Goal: Browse casually: Explore the website without a specific task or goal

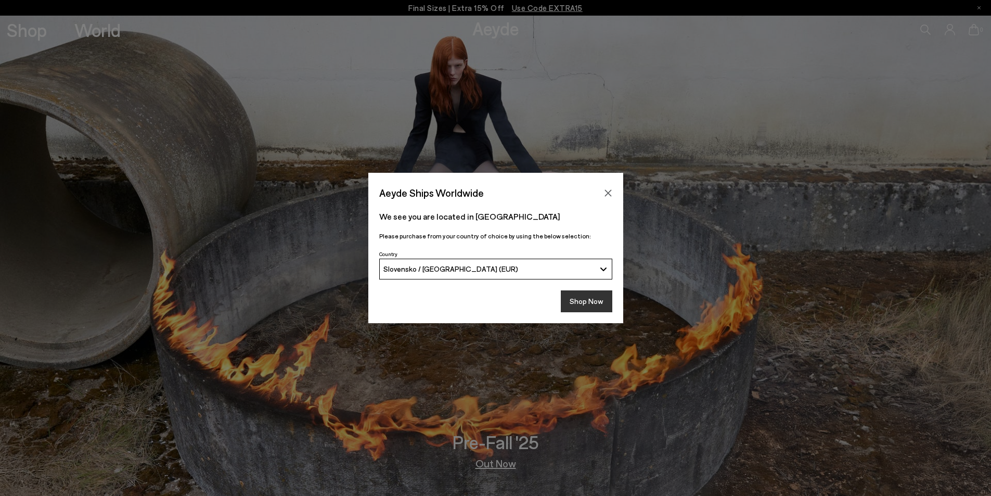
click at [578, 301] on button "Shop Now" at bounding box center [587, 301] width 52 height 22
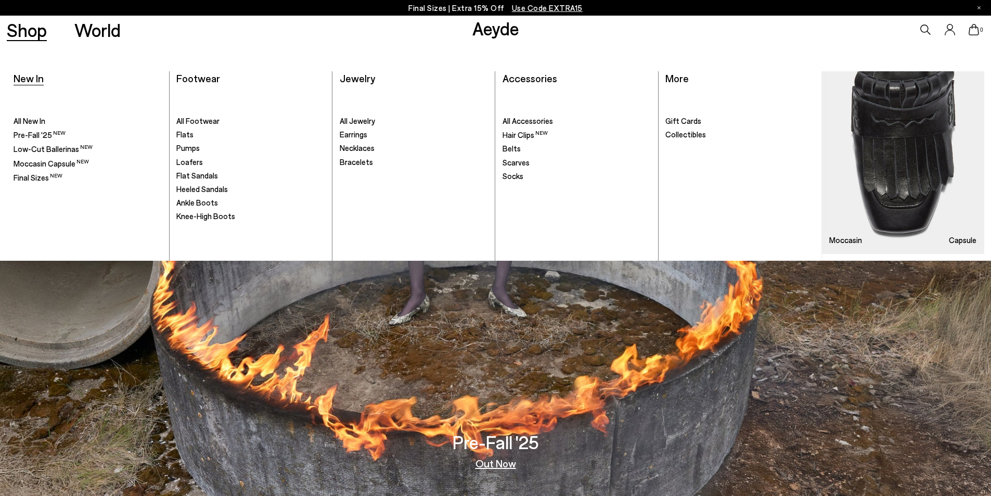
click at [34, 78] on span "New In" at bounding box center [29, 78] width 30 height 12
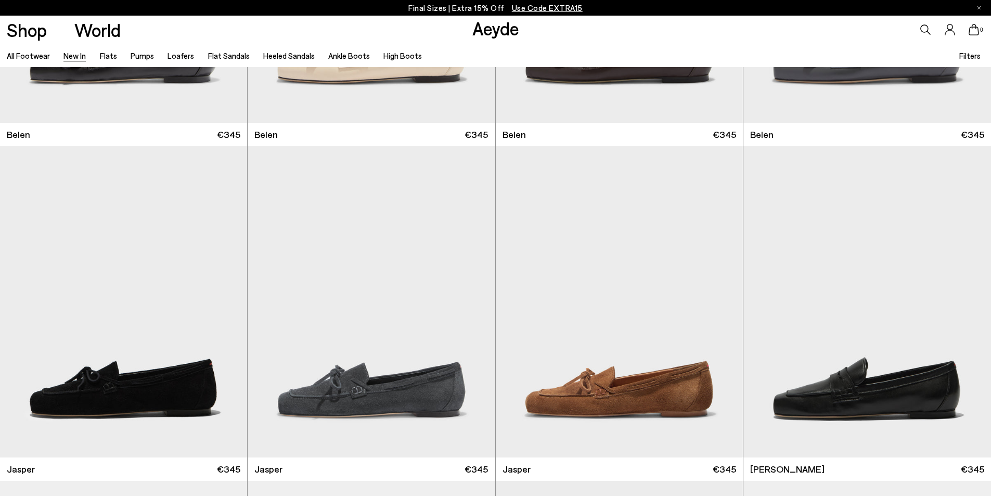
scroll to position [261, 0]
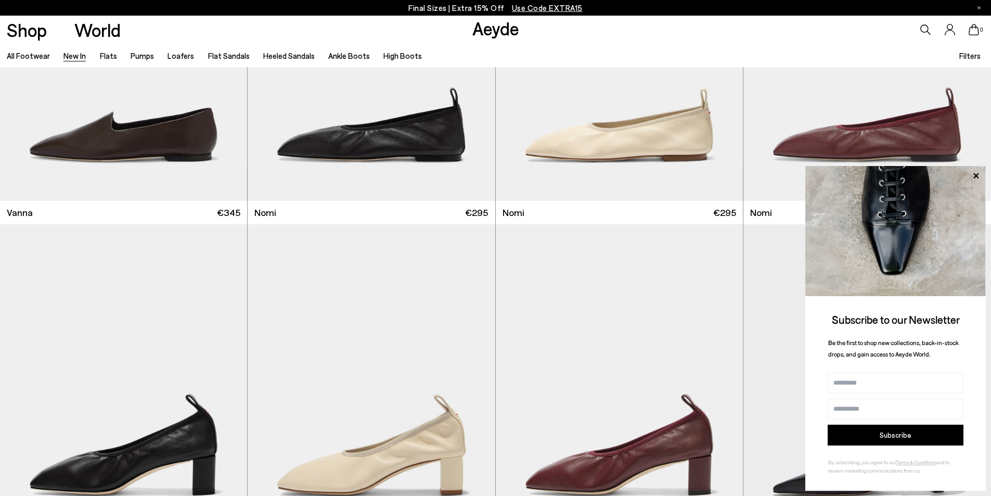
scroll to position [2163, 0]
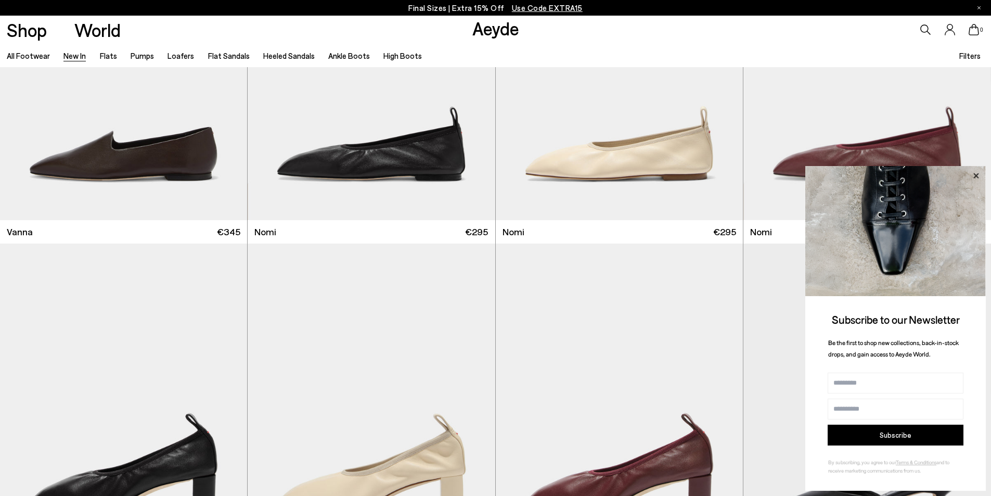
click at [978, 172] on icon at bounding box center [977, 176] width 14 height 14
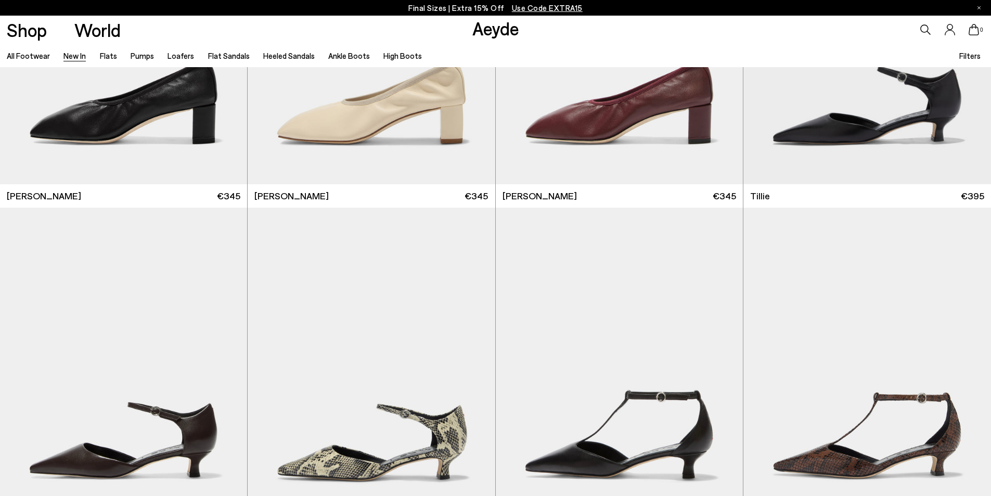
scroll to position [2558, 0]
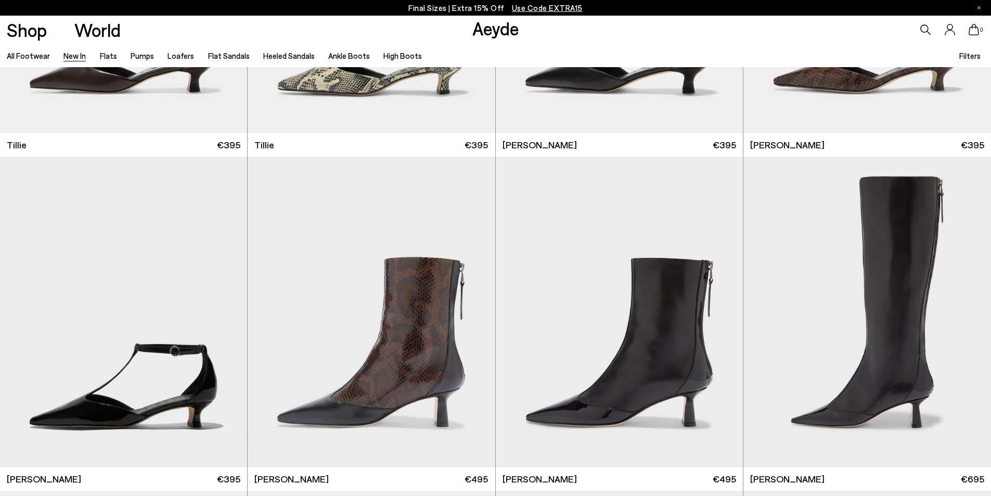
scroll to position [2958, 0]
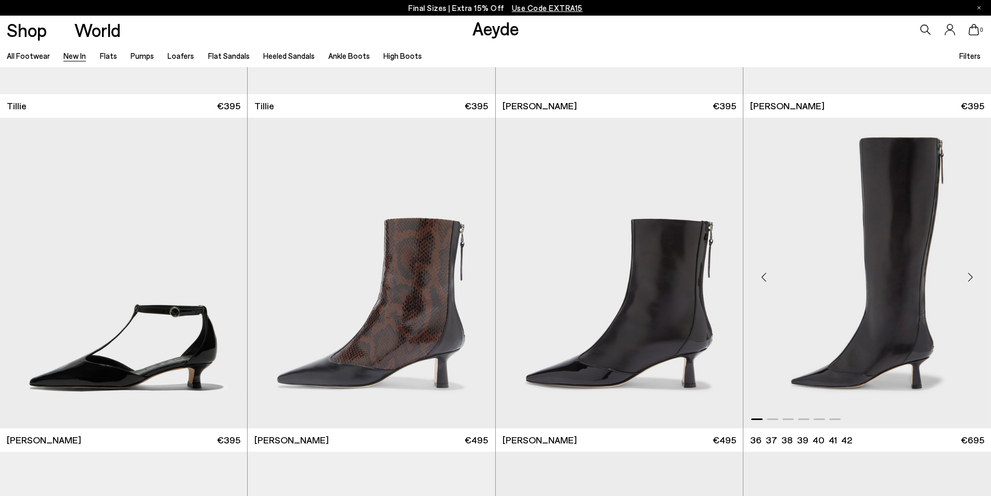
click at [969, 275] on div "Next slide" at bounding box center [970, 276] width 31 height 31
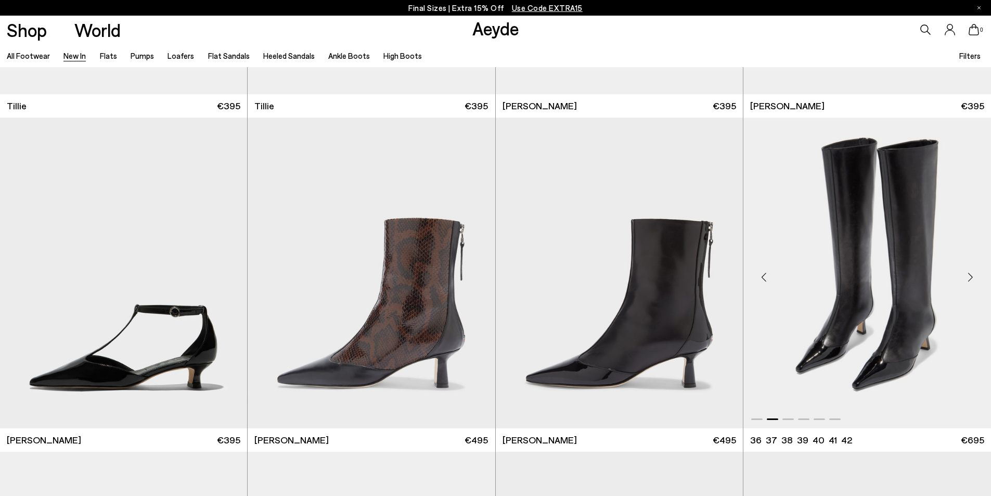
click at [969, 276] on div "Next slide" at bounding box center [970, 276] width 31 height 31
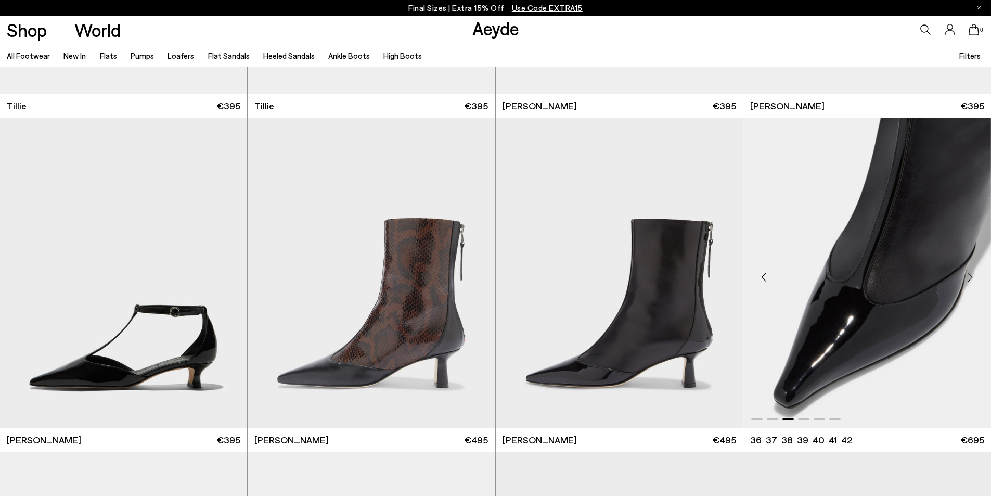
click at [968, 275] on div "Next slide" at bounding box center [970, 276] width 31 height 31
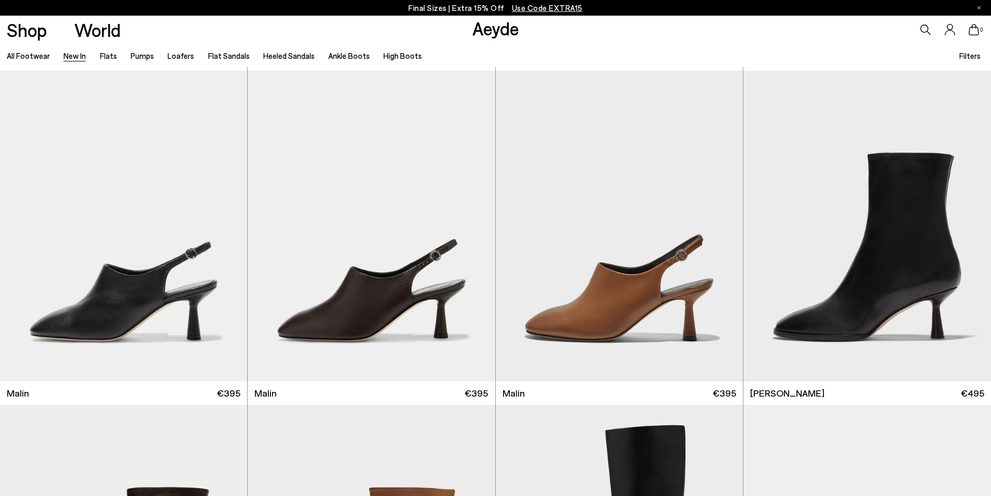
scroll to position [3353, 0]
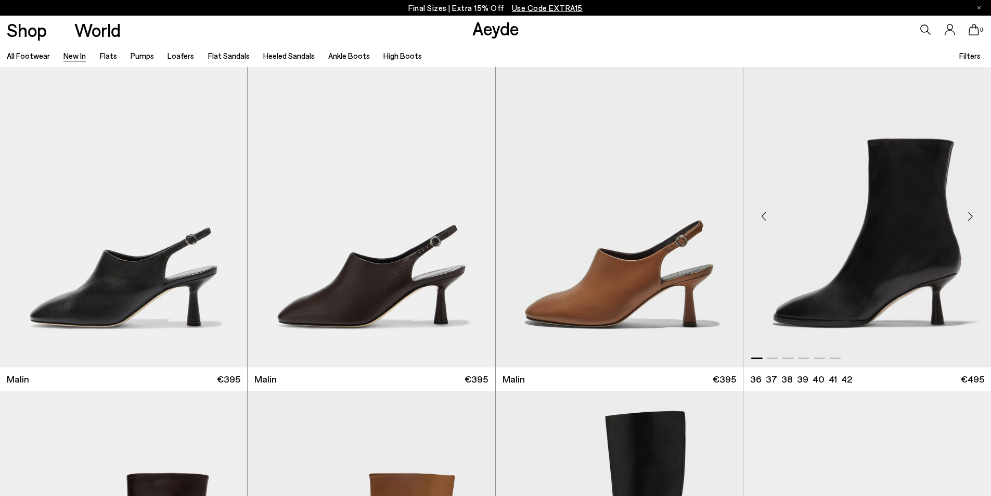
click at [970, 214] on div "Next slide" at bounding box center [970, 215] width 31 height 31
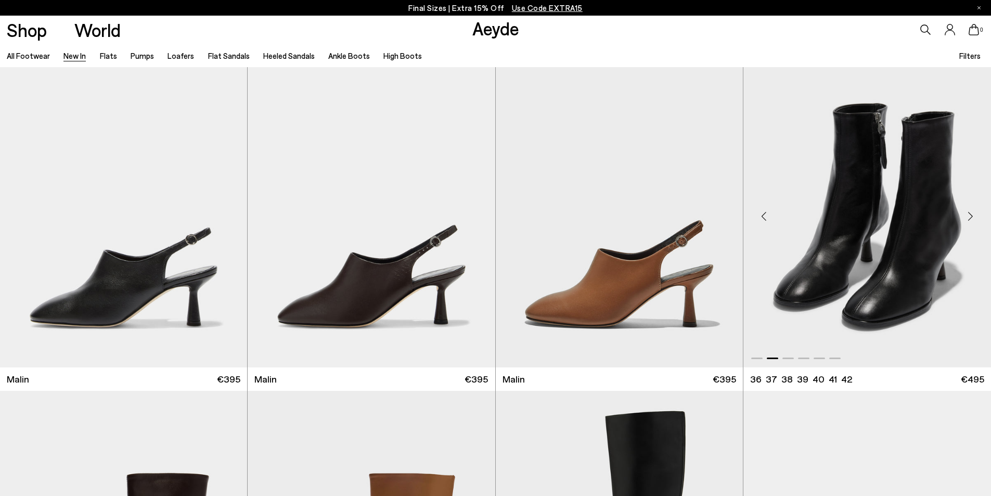
click at [970, 214] on div "Next slide" at bounding box center [970, 215] width 31 height 31
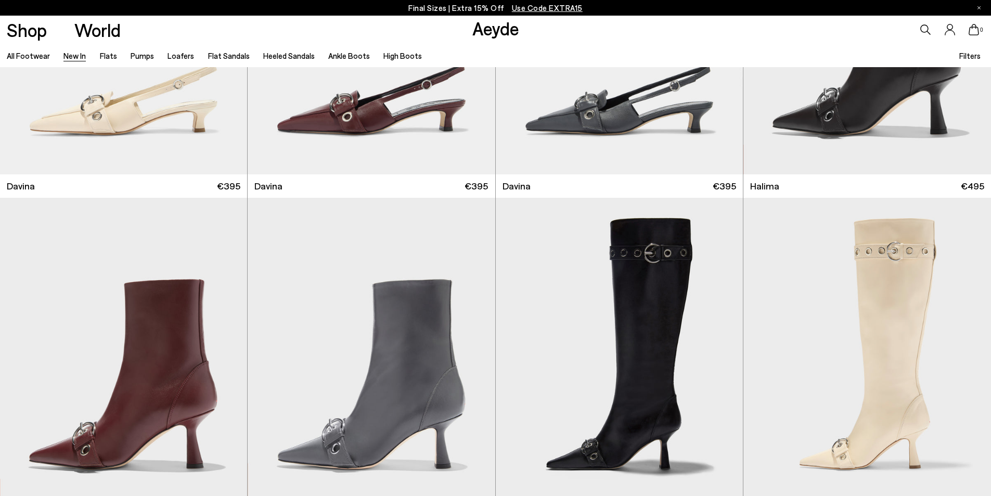
scroll to position [4236, 0]
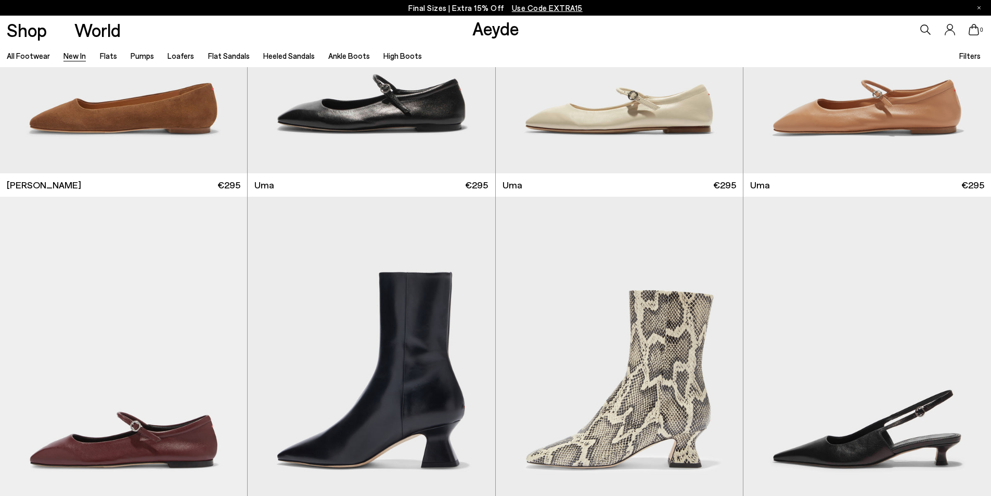
scroll to position [6304, 0]
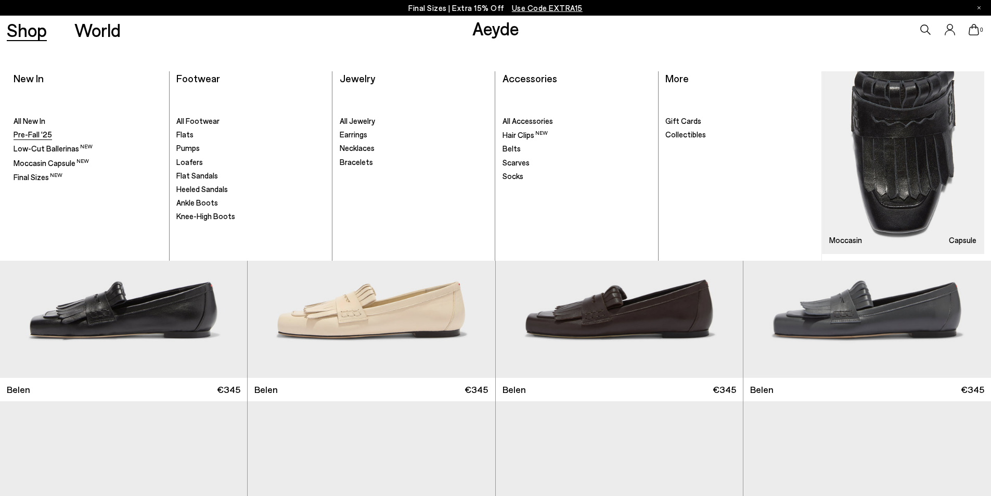
click at [40, 134] on span "Pre-Fall '25" at bounding box center [33, 134] width 39 height 9
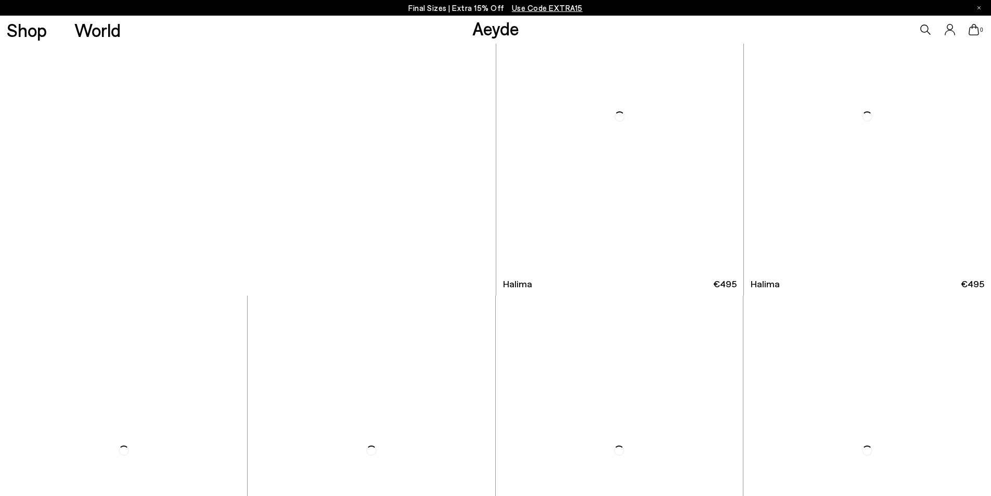
scroll to position [7025, 0]
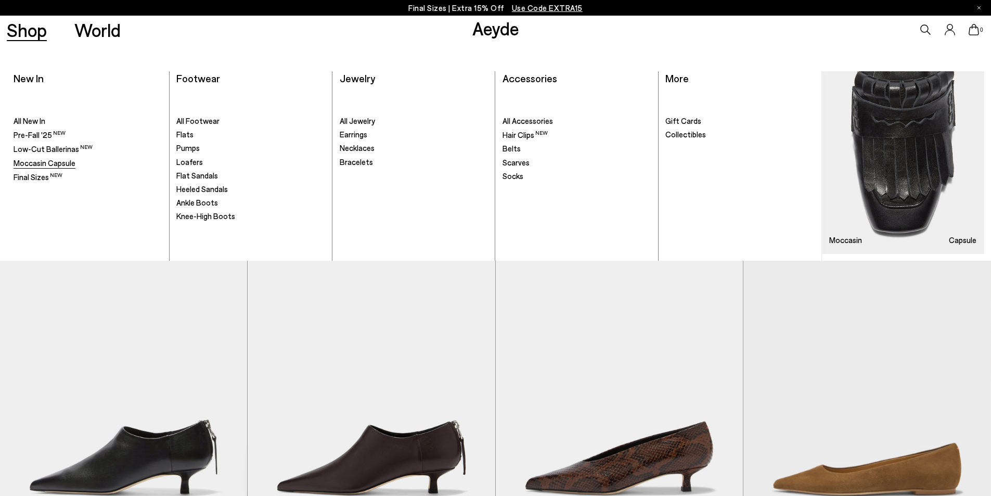
click at [69, 162] on span "Moccasin Capsule" at bounding box center [45, 162] width 62 height 9
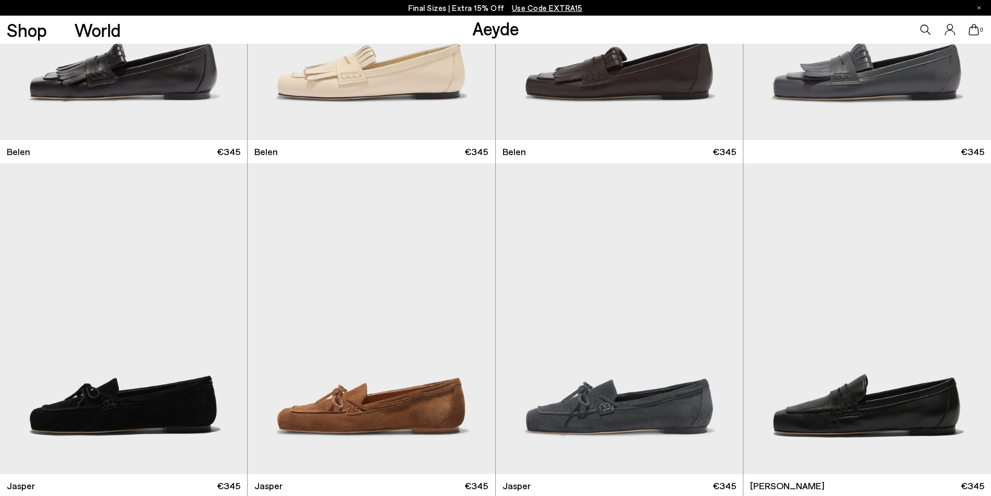
scroll to position [407, 0]
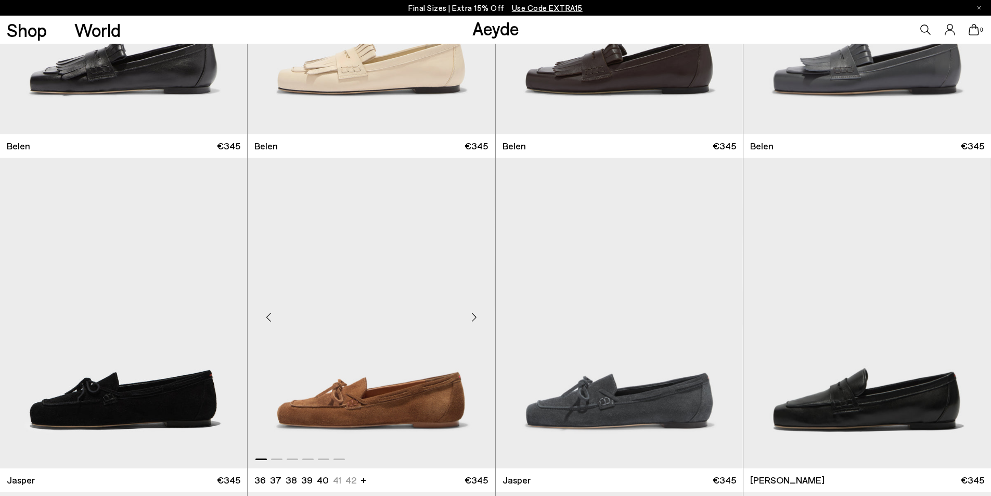
click at [471, 314] on div "Next slide" at bounding box center [474, 316] width 31 height 31
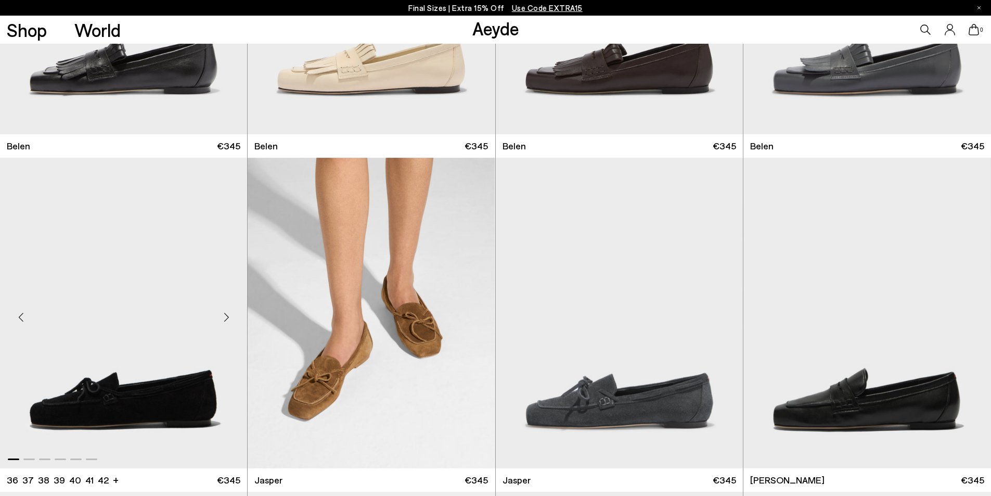
click at [226, 313] on div "Next slide" at bounding box center [226, 316] width 31 height 31
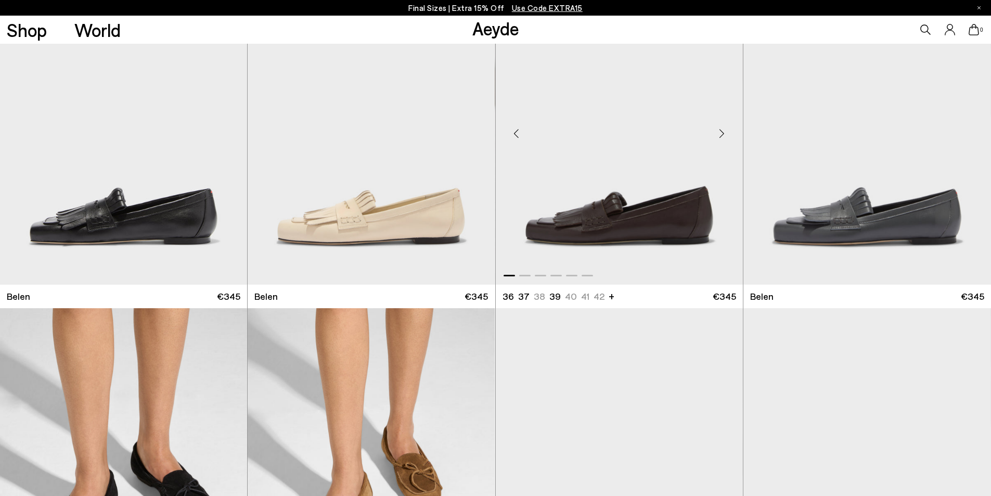
scroll to position [251, 0]
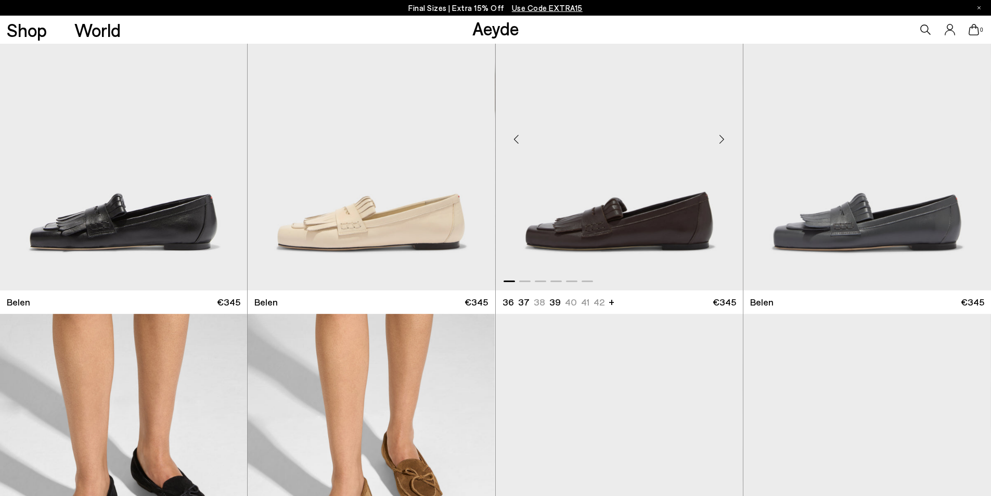
click at [722, 136] on div "Next slide" at bounding box center [722, 138] width 31 height 31
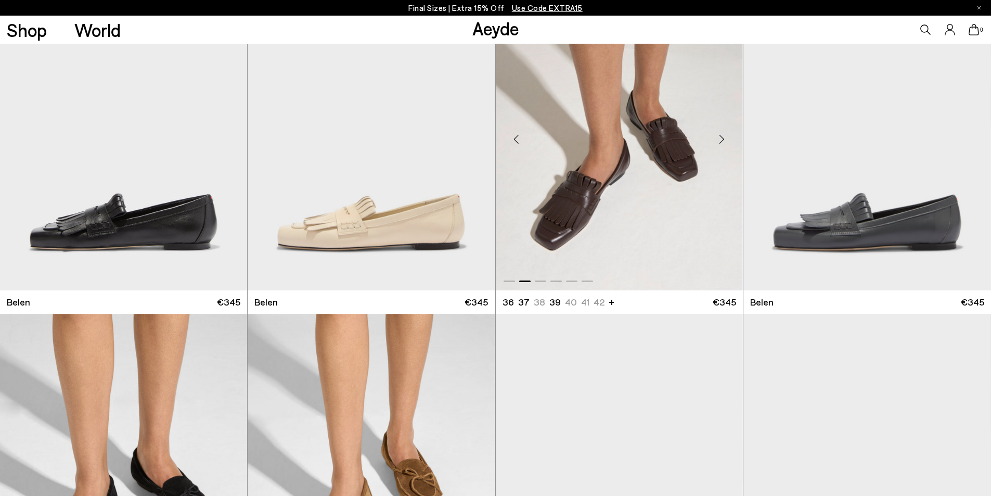
click at [722, 136] on div "Next slide" at bounding box center [722, 138] width 31 height 31
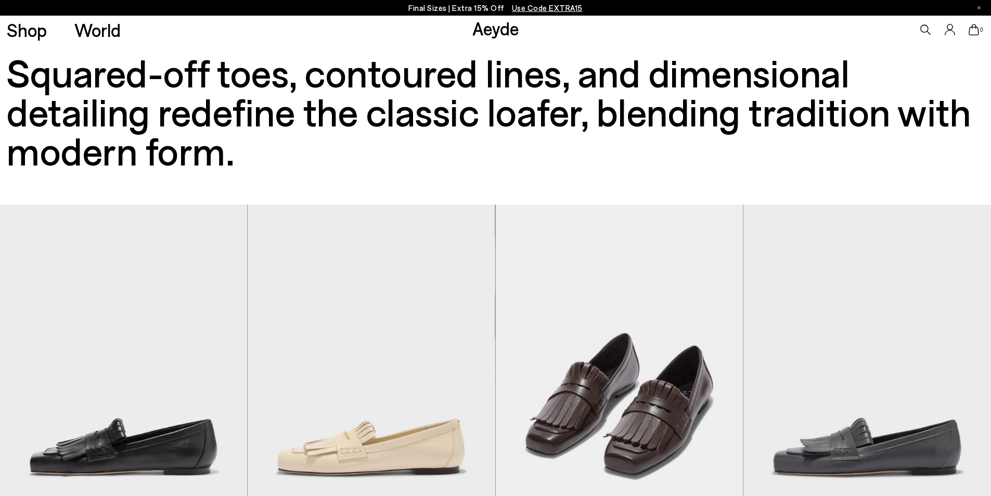
scroll to position [0, 0]
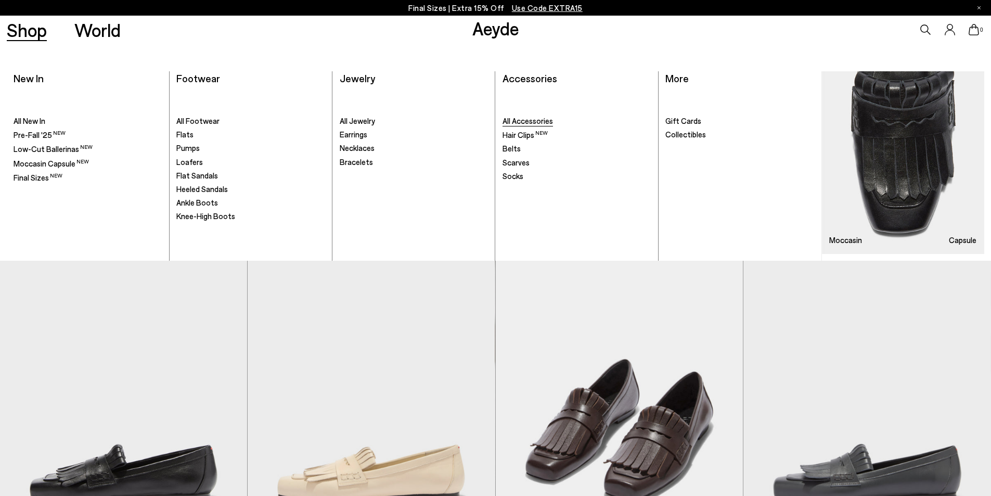
click at [544, 120] on span "All Accessories" at bounding box center [528, 120] width 50 height 9
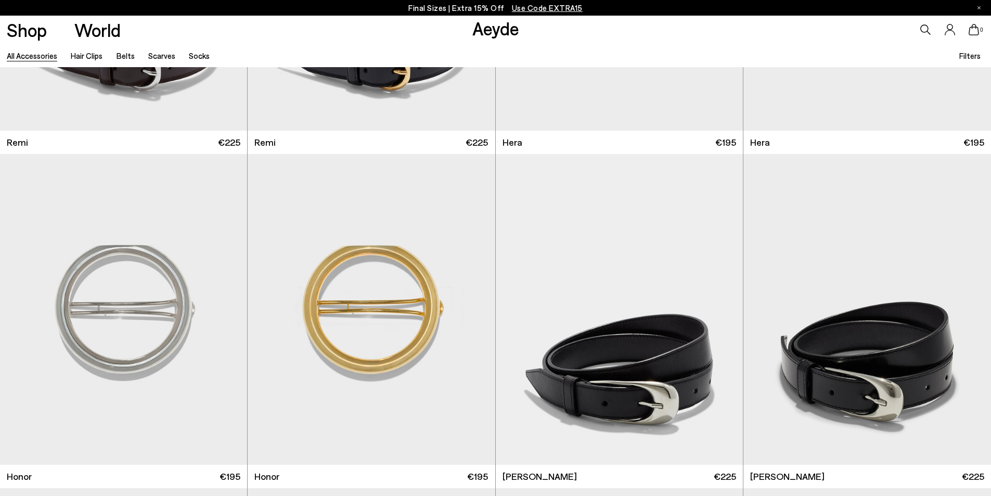
scroll to position [983, 0]
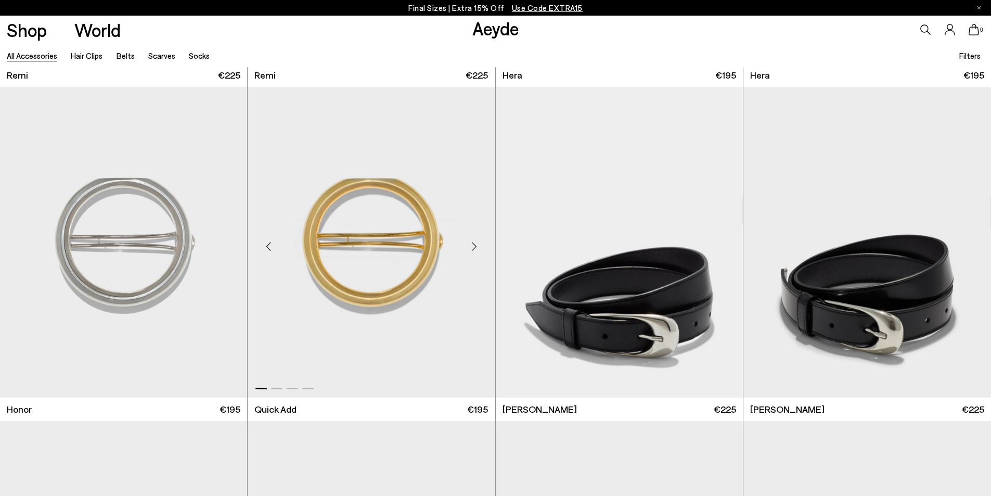
click at [476, 246] on div "Next slide" at bounding box center [474, 246] width 31 height 31
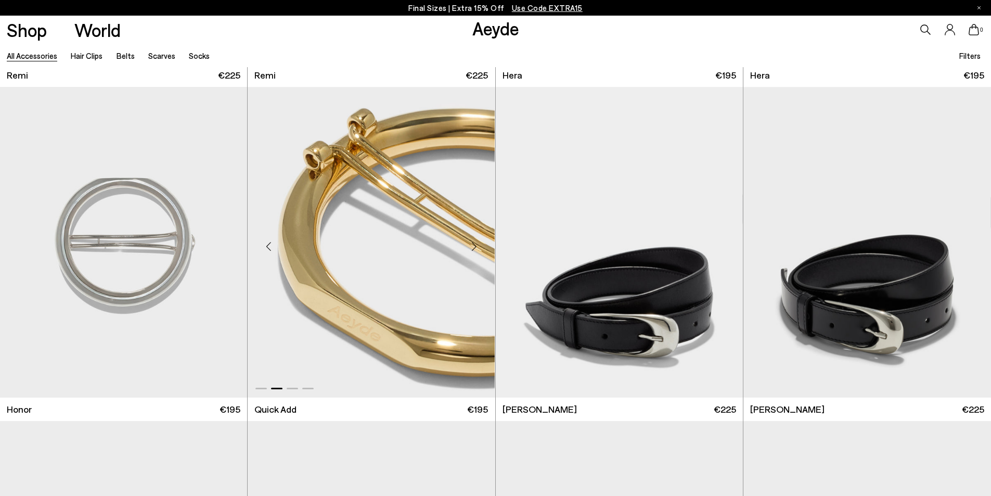
click at [476, 245] on div "Next slide" at bounding box center [474, 246] width 31 height 31
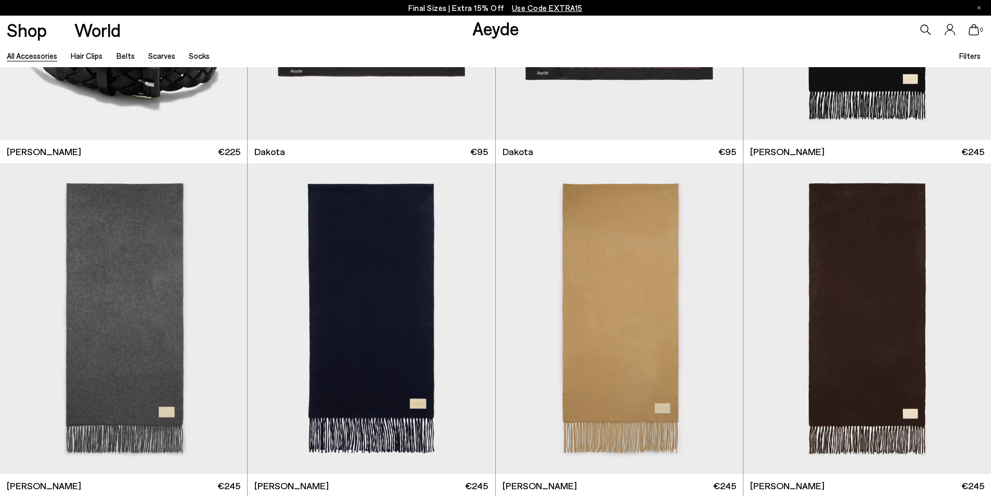
scroll to position [2588, 0]
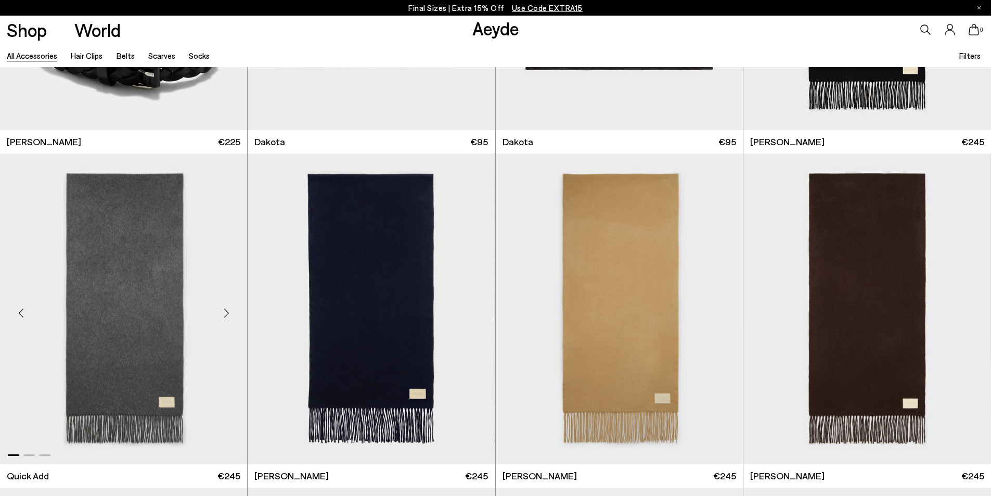
click at [224, 311] on div "Next slide" at bounding box center [226, 312] width 31 height 31
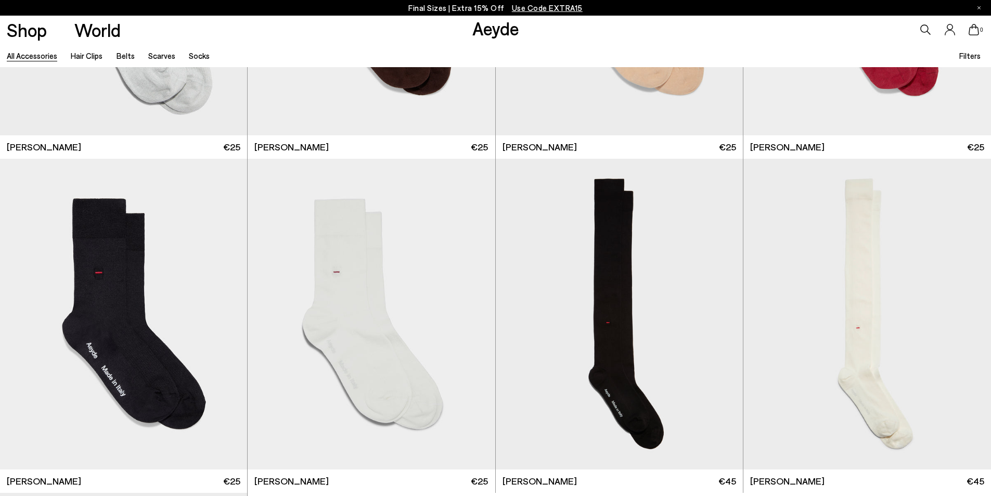
scroll to position [3265, 0]
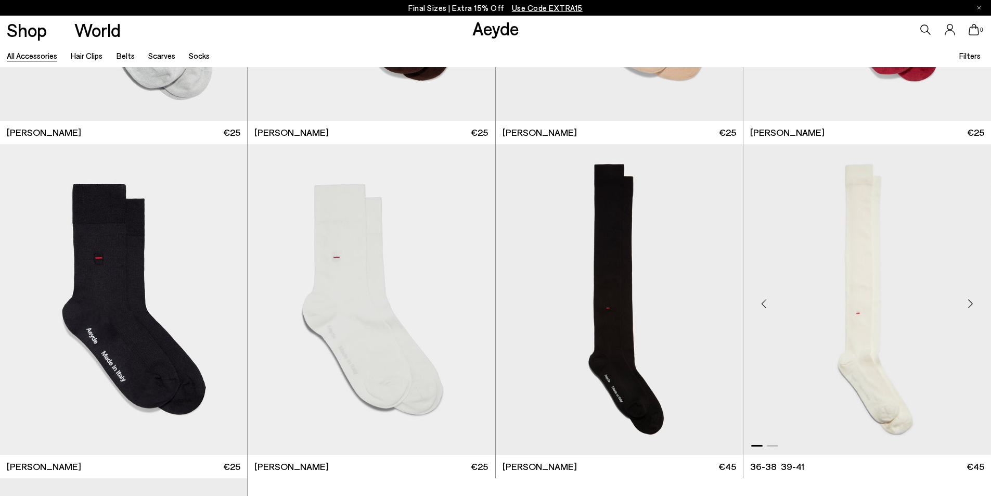
click at [971, 302] on div "Next slide" at bounding box center [970, 303] width 31 height 31
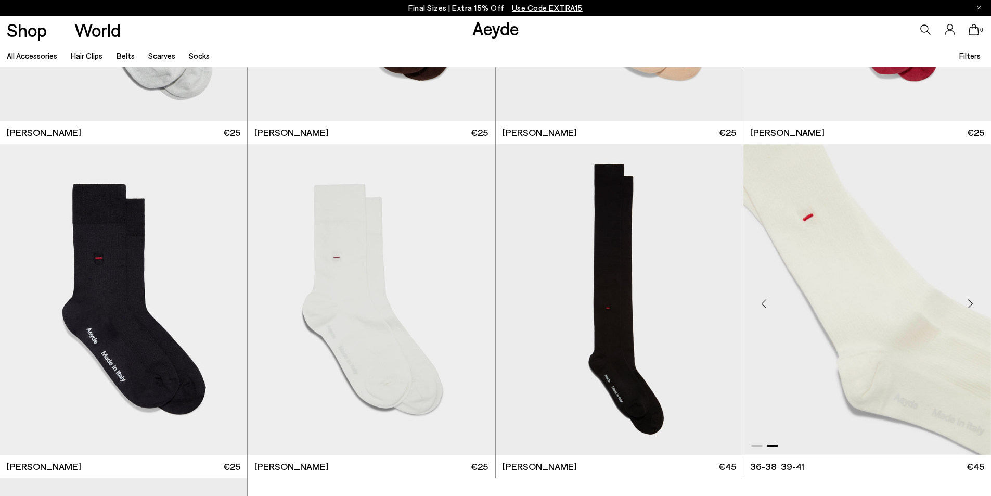
click at [971, 302] on div "Next slide" at bounding box center [970, 303] width 31 height 31
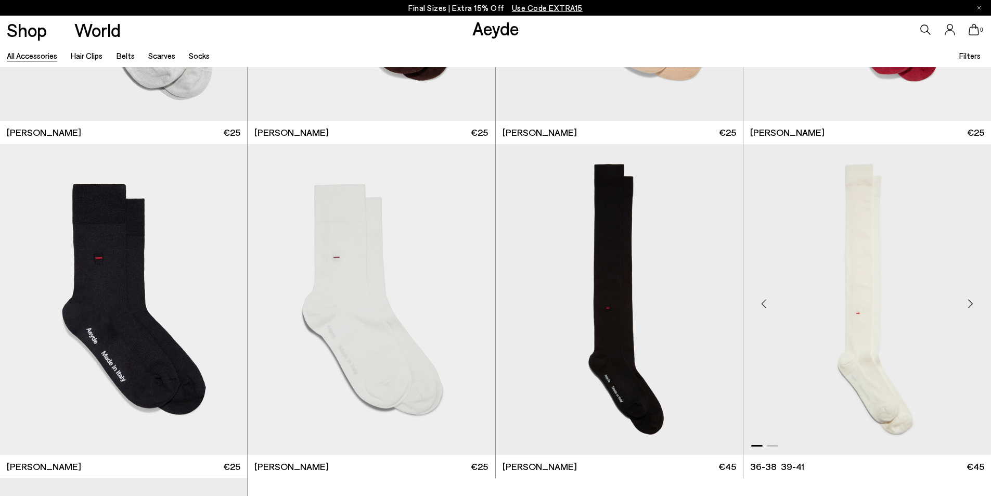
click at [971, 302] on div "Next slide" at bounding box center [970, 303] width 31 height 31
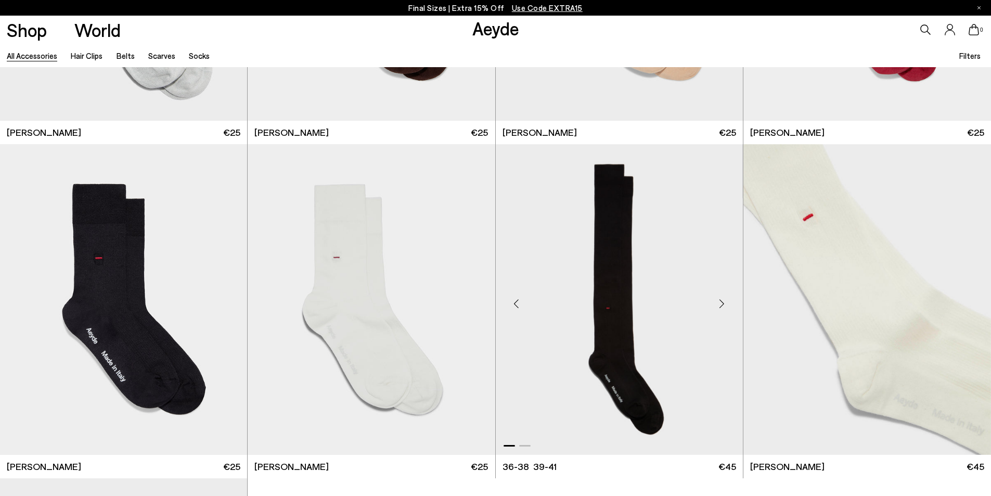
click at [722, 300] on div "Next slide" at bounding box center [722, 303] width 31 height 31
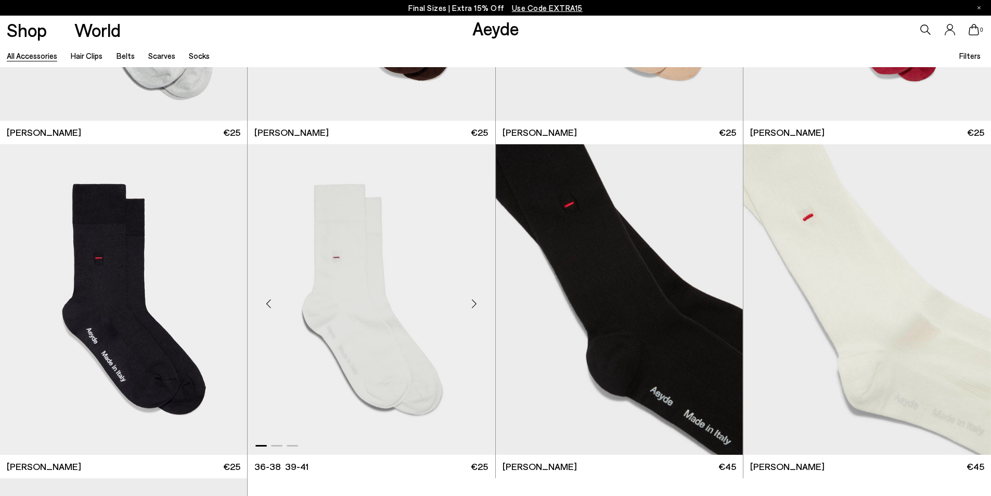
click at [475, 299] on div "Next slide" at bounding box center [474, 303] width 31 height 31
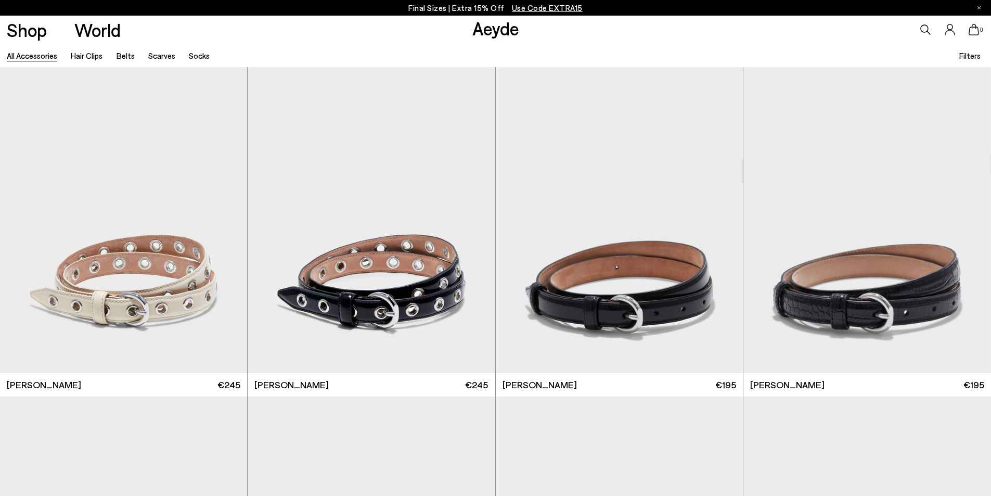
scroll to position [0, 0]
